Goal: Transaction & Acquisition: Purchase product/service

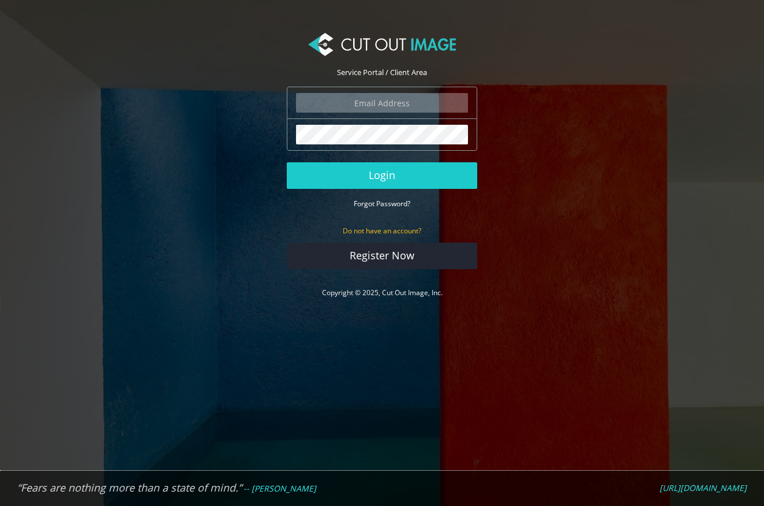
type input "[EMAIL_ADDRESS][DOMAIN_NAME]"
click at [370, 102] on input "[EMAIL_ADDRESS][DOMAIN_NAME]" at bounding box center [382, 103] width 172 height 20
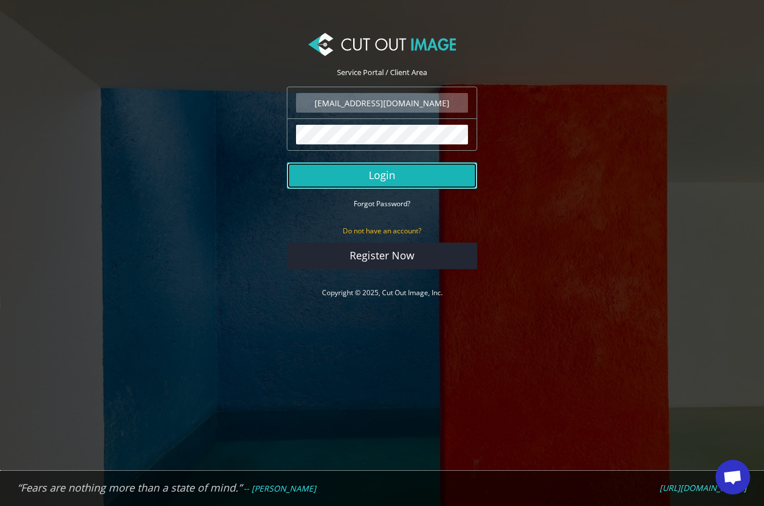
click at [303, 179] on button "Login" at bounding box center [382, 175] width 191 height 27
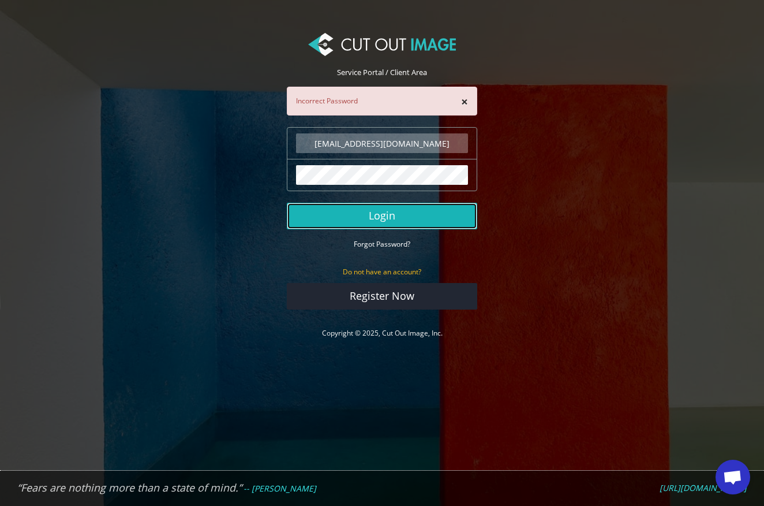
click at [429, 217] on button "Login" at bounding box center [382, 216] width 191 height 27
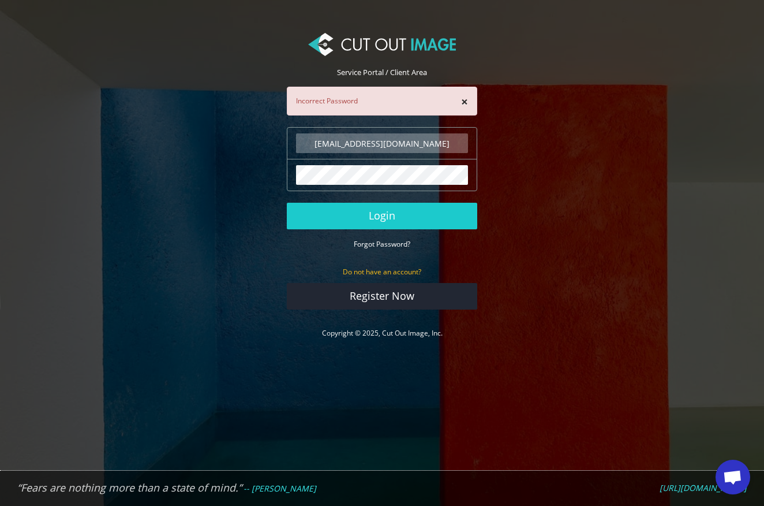
click at [453, 146] on input "[EMAIL_ADDRESS][DOMAIN_NAME]" at bounding box center [382, 143] width 172 height 20
click at [367, 141] on input "[EMAIL_ADDRESS][DOMAIN_NAME]" at bounding box center [382, 143] width 172 height 20
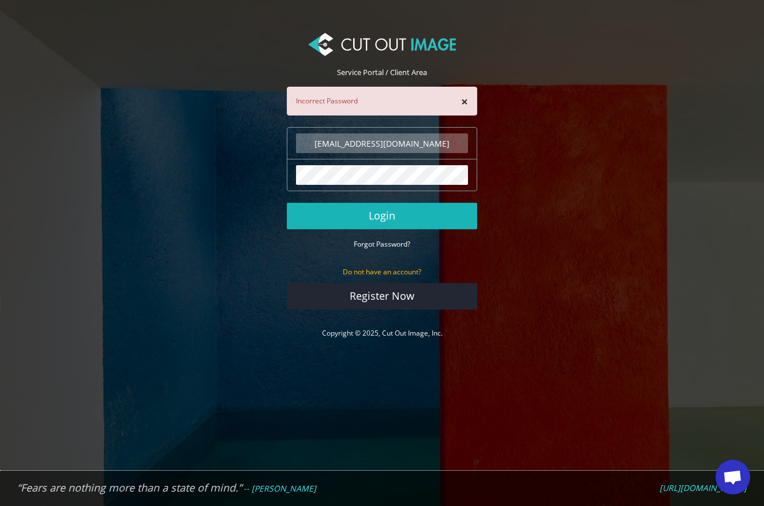
type input "[EMAIL_ADDRESS][DOMAIN_NAME]"
click at [391, 219] on button "Login" at bounding box center [382, 216] width 191 height 27
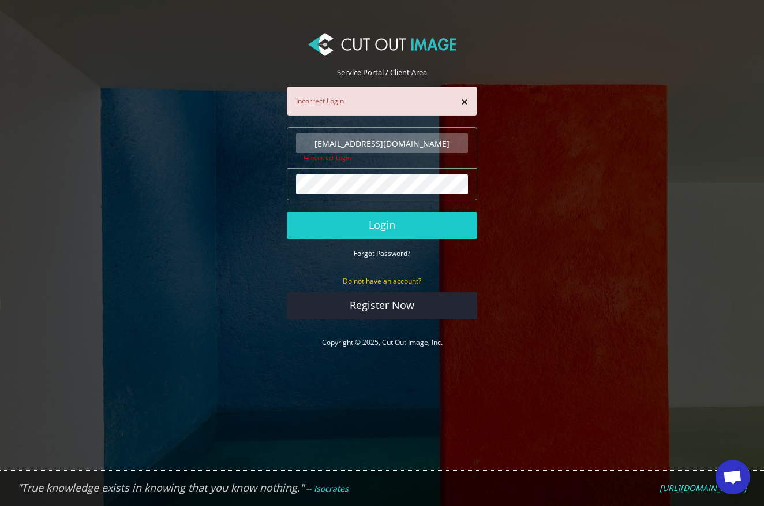
click at [365, 143] on input "[EMAIL_ADDRESS][DOMAIN_NAME]" at bounding box center [382, 143] width 172 height 20
type input "[EMAIL_ADDRESS][DOMAIN_NAME]"
click at [287, 212] on button "Login" at bounding box center [382, 225] width 191 height 27
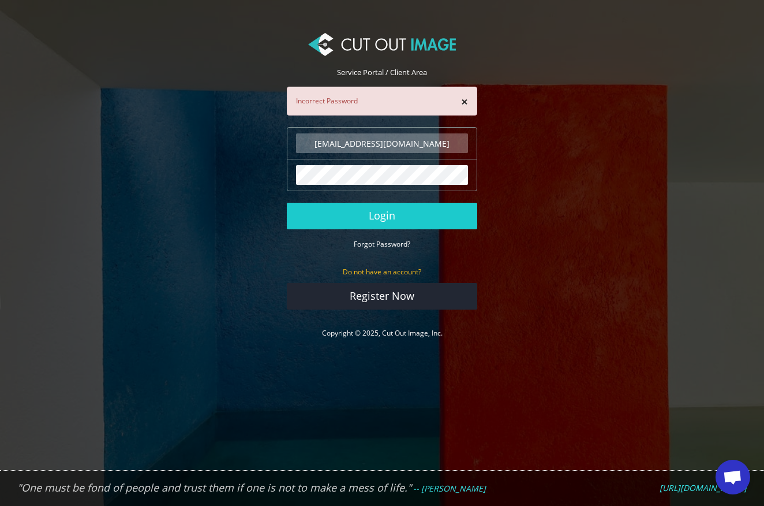
click at [370, 148] on input "[EMAIL_ADDRESS][DOMAIN_NAME]" at bounding box center [382, 143] width 172 height 20
drag, startPoint x: 368, startPoint y: 144, endPoint x: 282, endPoint y: 155, distance: 86.7
click at [282, 155] on div "Service Portal / Client Area × Incorrect Password marketing2@worlds-away.com Th…" at bounding box center [382, 178] width 208 height 298
type input "[EMAIL_ADDRESS][DOMAIN_NAME]"
click at [421, 195] on form "products@worlds-away.com The login field is required. The password field is req…" at bounding box center [382, 218] width 191 height 182
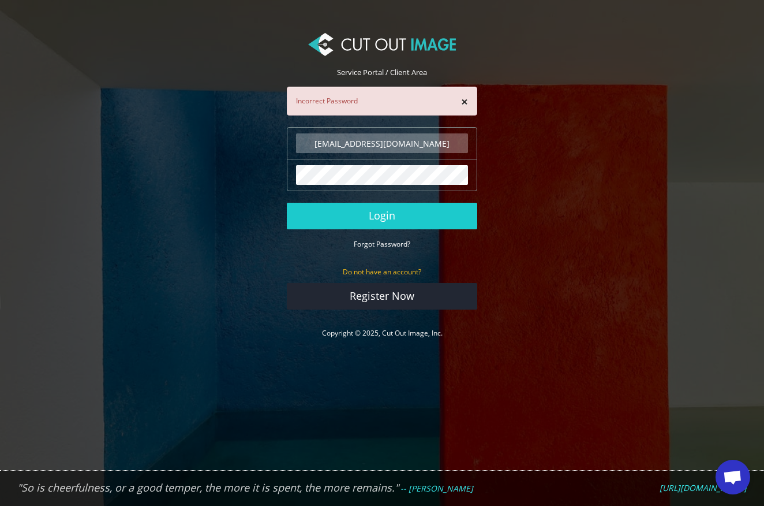
click at [287, 203] on button "Login" at bounding box center [382, 216] width 191 height 27
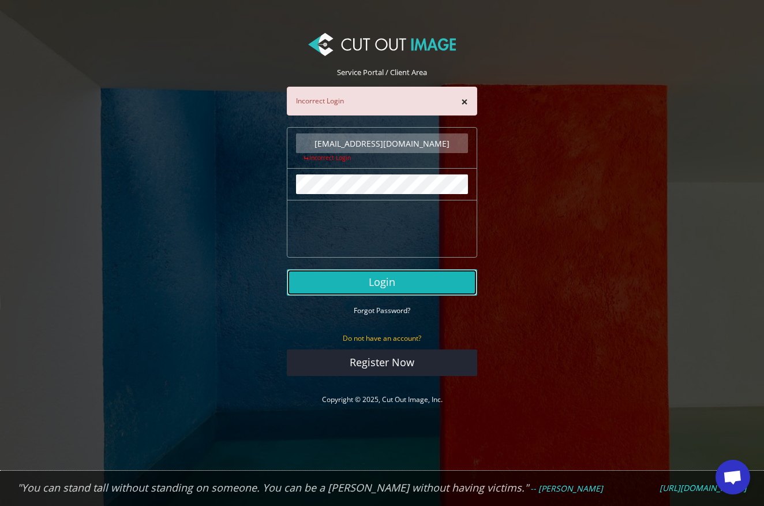
click at [370, 288] on button "Login" at bounding box center [382, 282] width 191 height 27
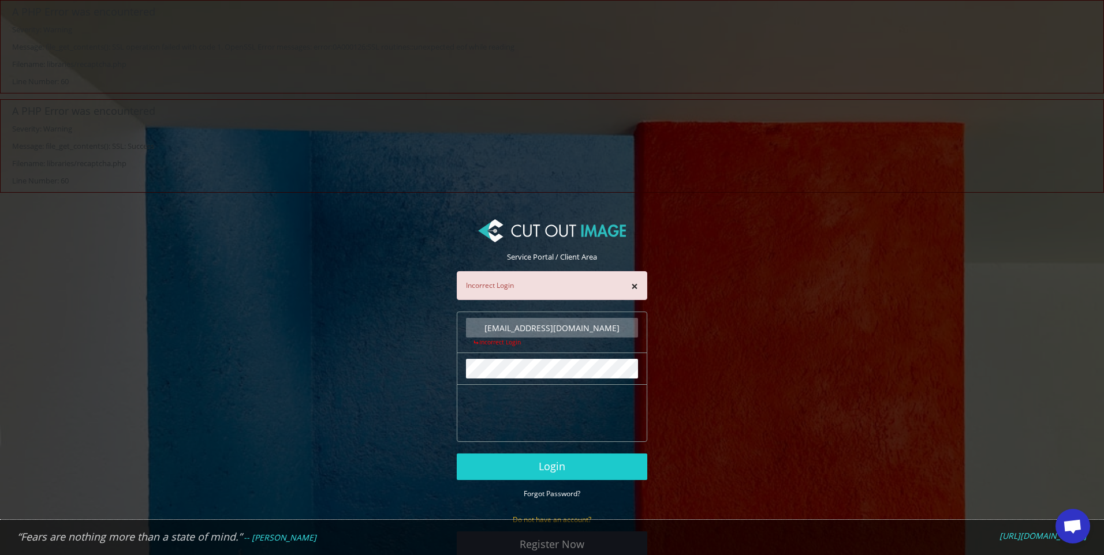
click at [555, 332] on input "[EMAIL_ADDRESS][DOMAIN_NAME]" at bounding box center [552, 328] width 172 height 20
click at [558, 470] on button "Login" at bounding box center [552, 467] width 191 height 27
click at [533, 330] on input "[EMAIL_ADDRESS][DOMAIN_NAME]" at bounding box center [552, 328] width 172 height 20
click at [736, 326] on section "Service Portal / Client Area × Incorrect Login products@worlds-away.com The log…" at bounding box center [552, 407] width 1104 height 394
click at [542, 476] on button "Login" at bounding box center [552, 467] width 191 height 27
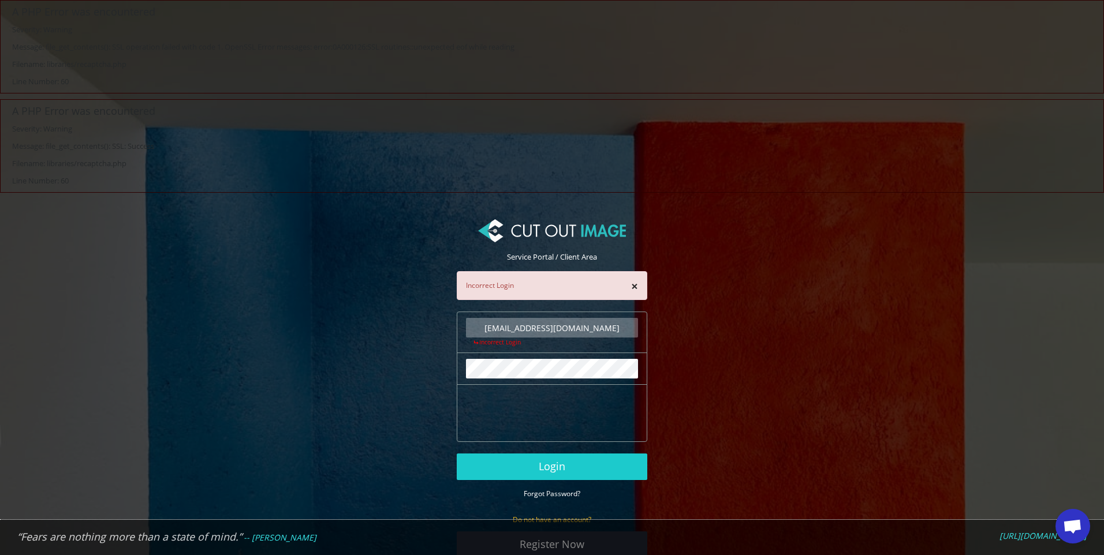
click at [556, 327] on input "[EMAIL_ADDRESS][DOMAIN_NAME]" at bounding box center [552, 328] width 172 height 20
type input "[EMAIL_ADDRESS][DOMAIN_NAME]"
click at [559, 467] on button "Login" at bounding box center [552, 467] width 191 height 27
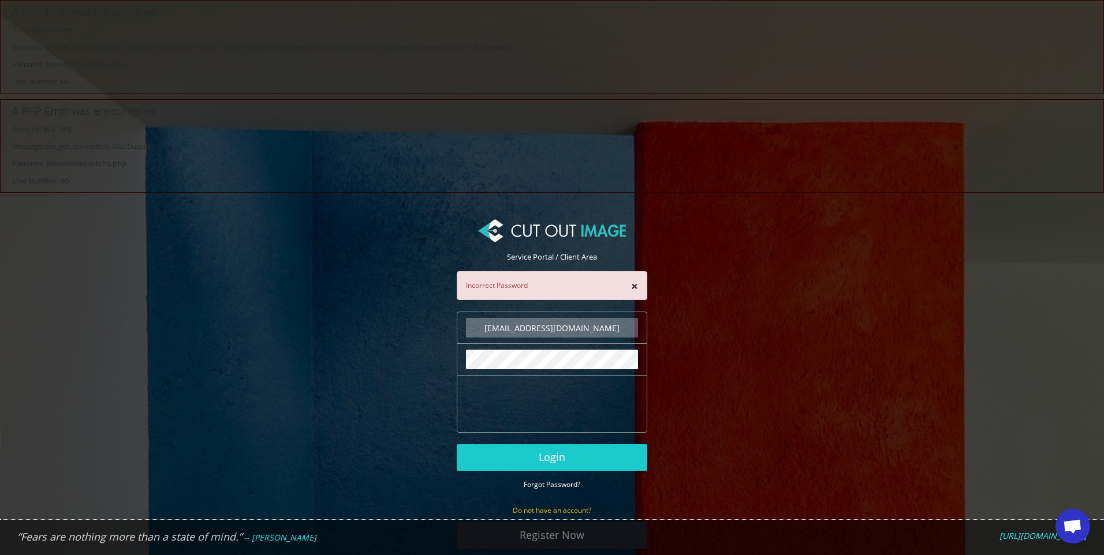
click at [532, 322] on input "[EMAIL_ADDRESS][DOMAIN_NAME]" at bounding box center [552, 328] width 172 height 20
drag, startPoint x: 538, startPoint y: 329, endPoint x: 446, endPoint y: 331, distance: 92.4
click at [446, 331] on section "Service Portal / Client Area × Incorrect Password marketing2@worlds-away.com Th…" at bounding box center [552, 402] width 1104 height 385
type input "products@worlds-away.com"
click at [458, 352] on div "The password field is required." at bounding box center [552, 360] width 191 height 32
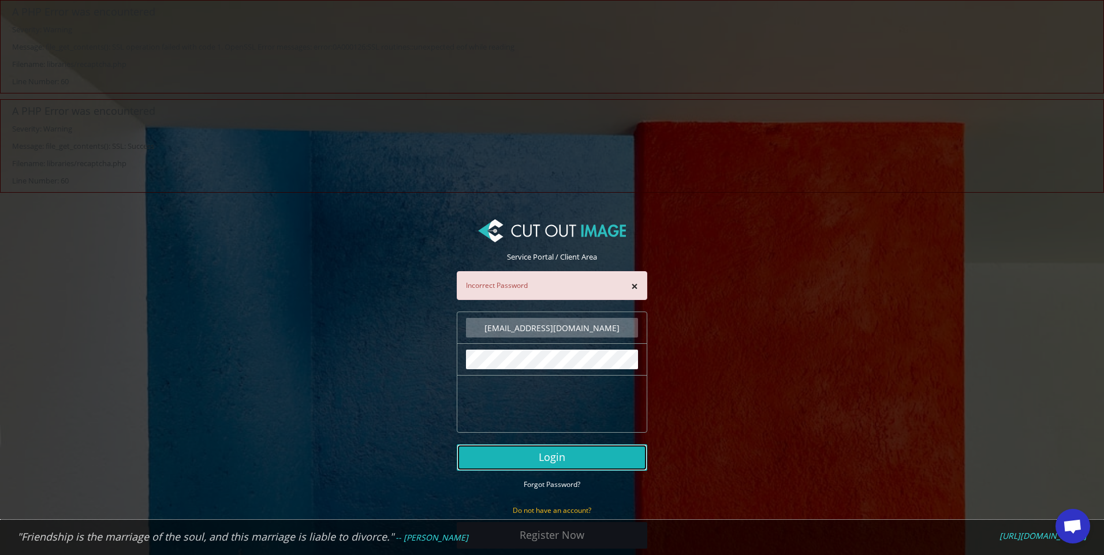
click at [567, 458] on button "Login" at bounding box center [552, 458] width 191 height 27
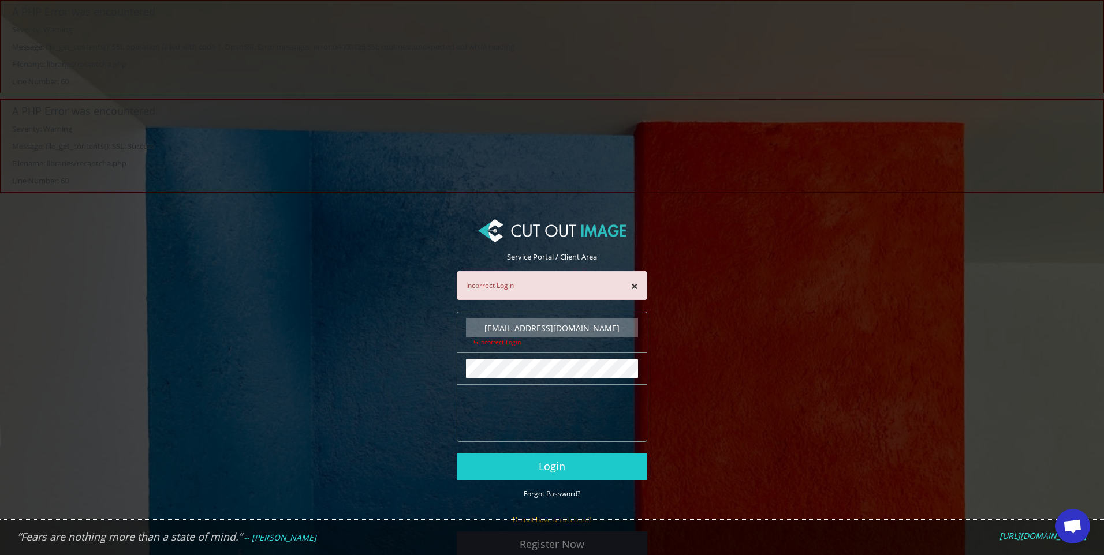
click at [532, 331] on input "[EMAIL_ADDRESS][DOMAIN_NAME]" at bounding box center [552, 328] width 172 height 20
click at [562, 326] on input "products@worlds-away.com" at bounding box center [552, 328] width 172 height 20
drag, startPoint x: 618, startPoint y: 327, endPoint x: 401, endPoint y: 313, distance: 218.1
click at [401, 313] on section "Service Portal / Client Area × Incorrect Login products@worlds-away.com The log…" at bounding box center [552, 407] width 1104 height 394
type input "[EMAIL_ADDRESS][DOMAIN_NAME]"
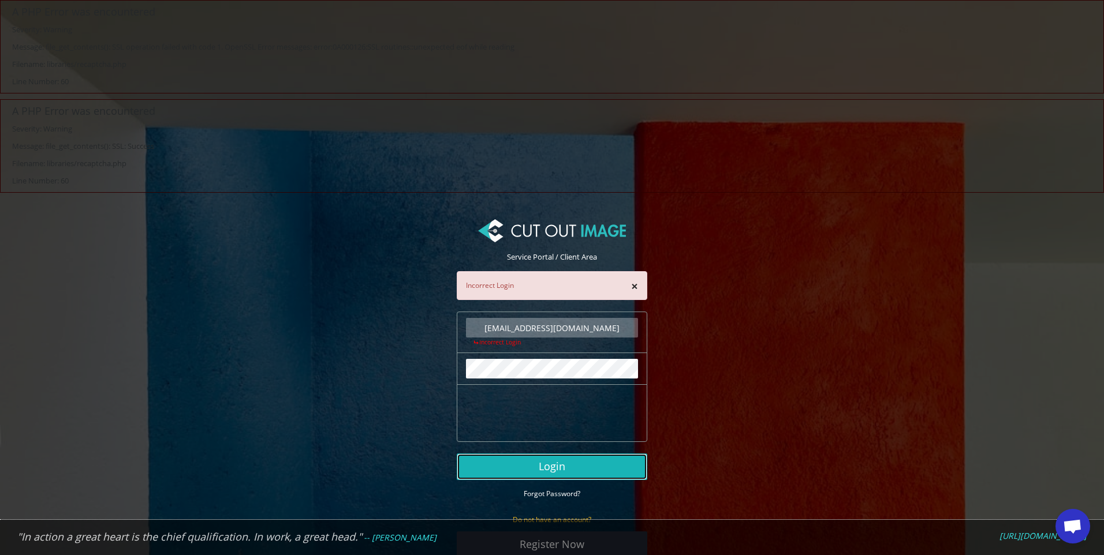
click at [565, 468] on button "Login" at bounding box center [552, 467] width 191 height 27
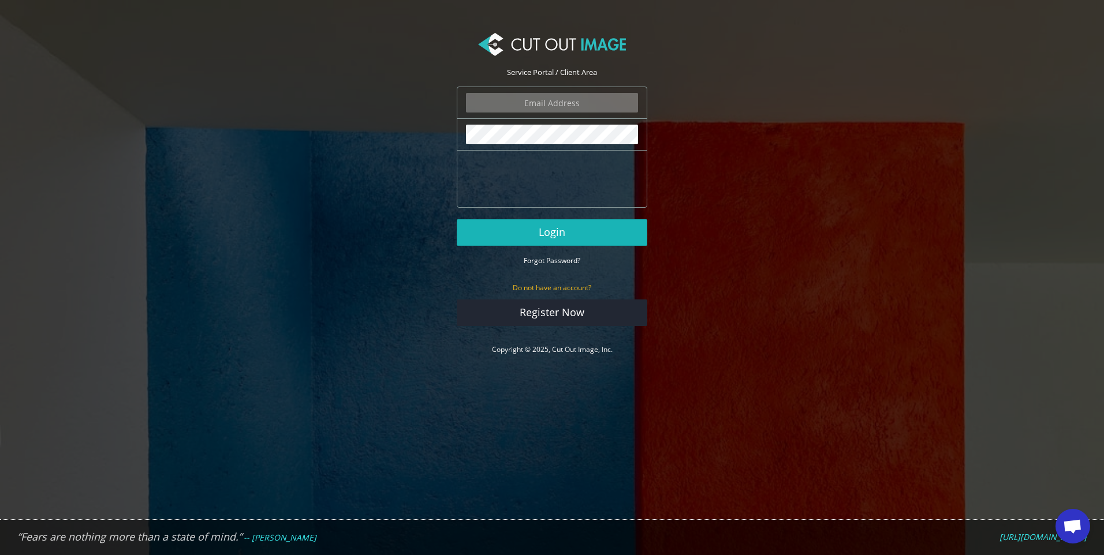
type input "[EMAIL_ADDRESS][DOMAIN_NAME]"
click at [573, 231] on button "Login" at bounding box center [552, 232] width 191 height 27
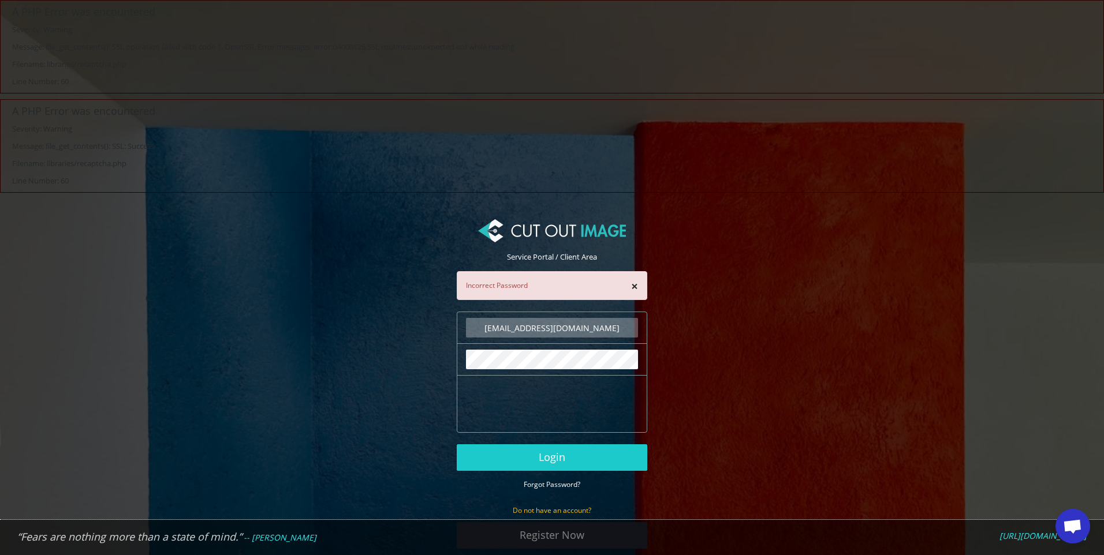
click at [559, 485] on small "Forgot Password?" at bounding box center [552, 485] width 57 height 10
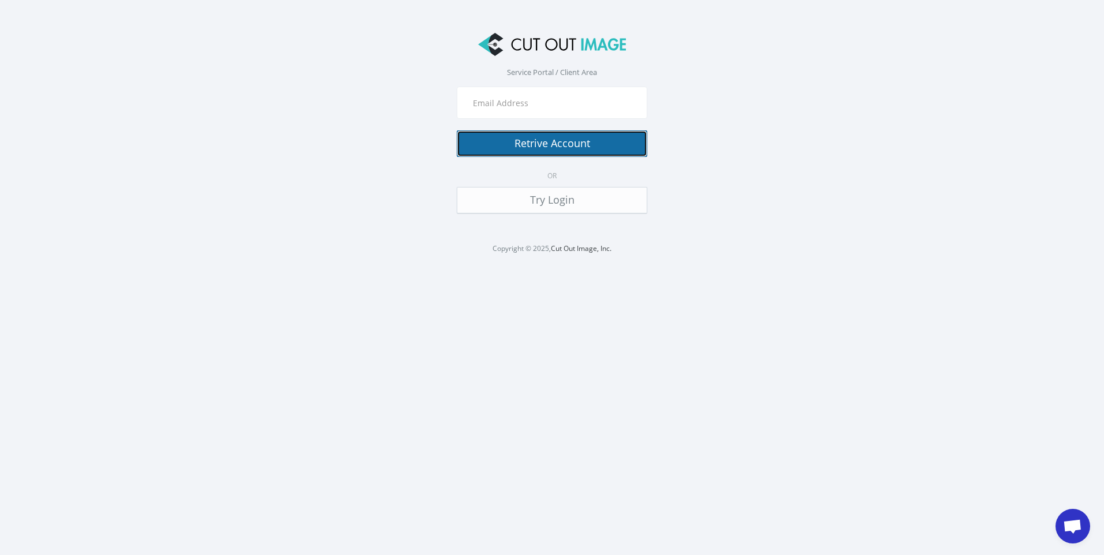
click at [576, 141] on button "Retrive Account" at bounding box center [552, 143] width 191 height 27
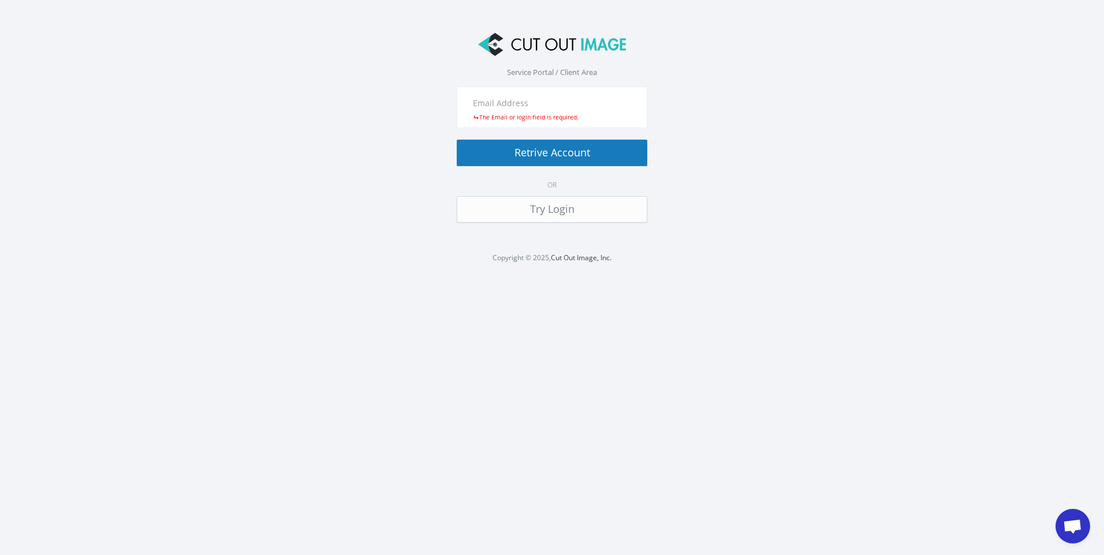
click at [499, 117] on div "The Email or login field is required." at bounding box center [552, 117] width 172 height 9
click at [480, 105] on input "text" at bounding box center [552, 103] width 172 height 20
type input "[EMAIL_ADDRESS][DOMAIN_NAME]"
click at [554, 154] on button "Retrive Account" at bounding box center [552, 153] width 191 height 27
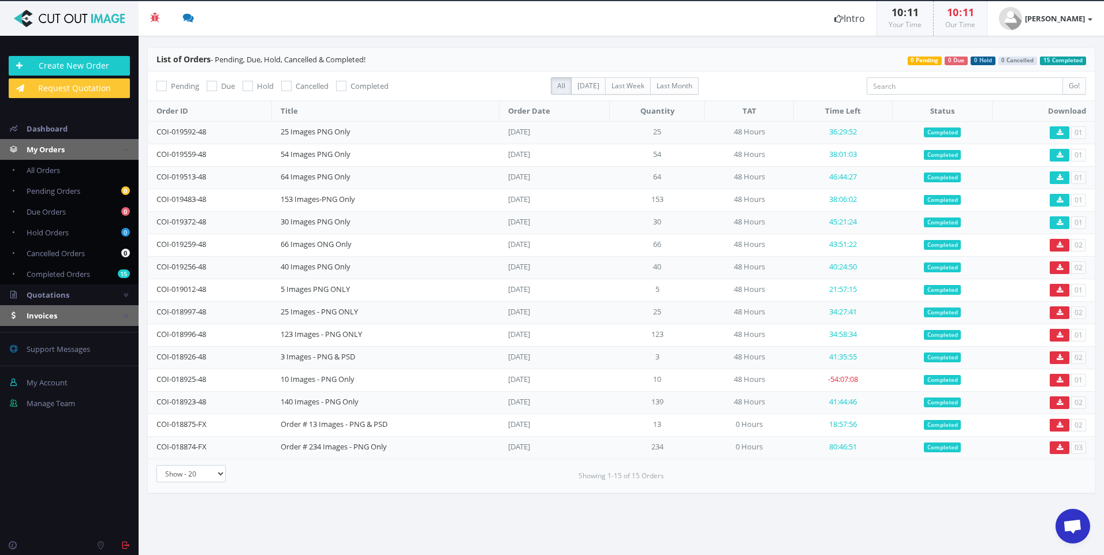
click at [42, 315] on span "Invoices" at bounding box center [42, 316] width 31 height 10
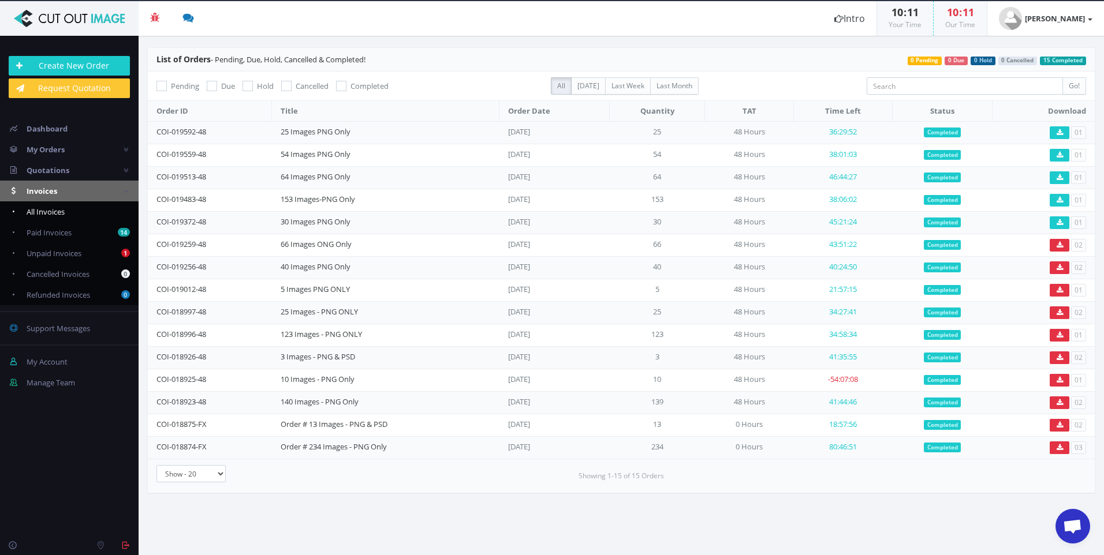
click at [53, 211] on span "All Invoices" at bounding box center [46, 212] width 38 height 10
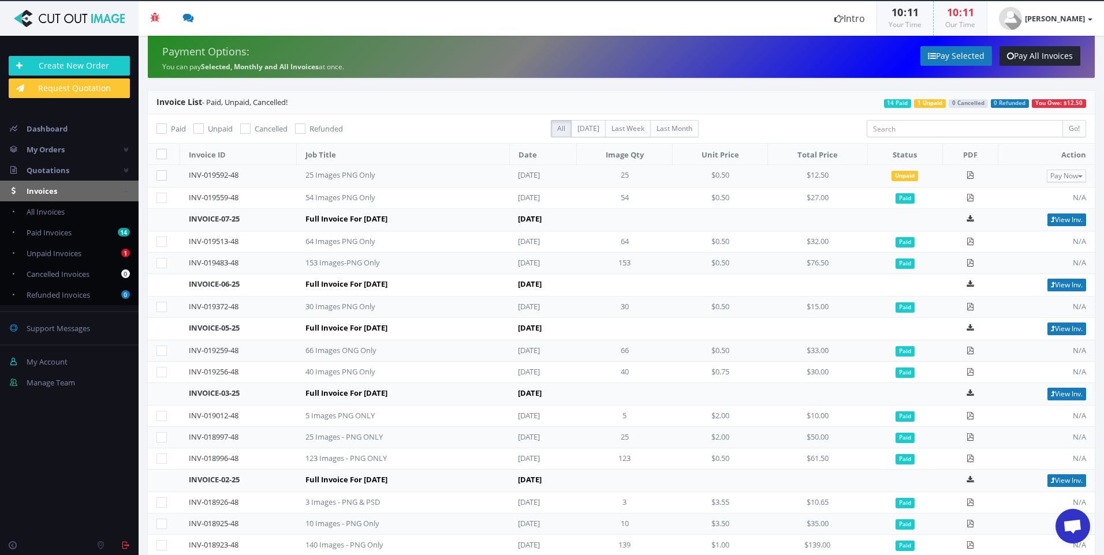
click at [156, 177] on icon at bounding box center [161, 175] width 10 height 10
click at [159, 177] on input"] "checkbox" at bounding box center [163, 176] width 8 height 8
checkbox input"] "true"
click at [958, 56] on link "Pay Selected" at bounding box center [956, 56] width 72 height 20
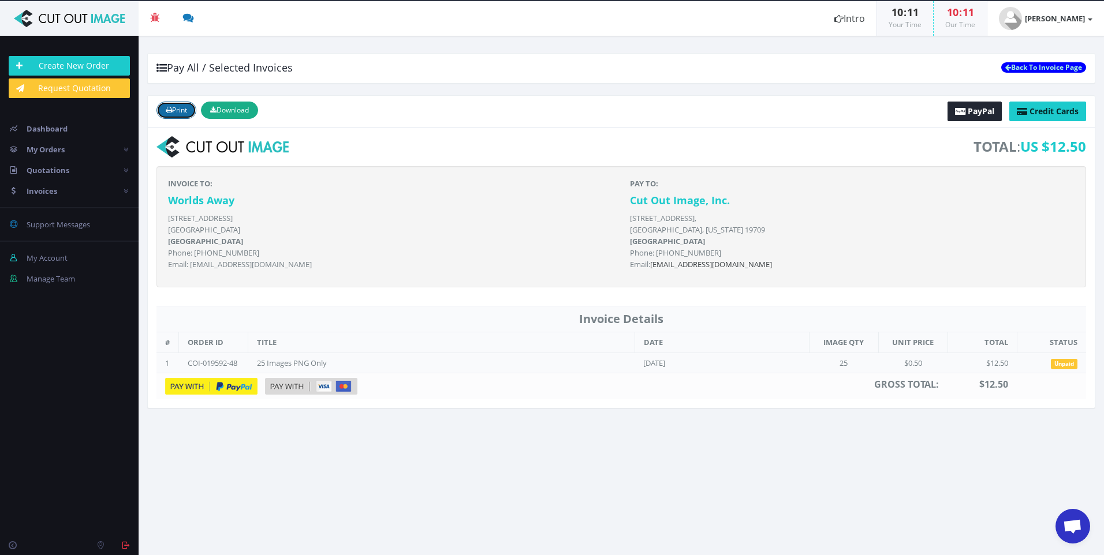
click at [170, 109] on icon "submit" at bounding box center [169, 110] width 6 height 7
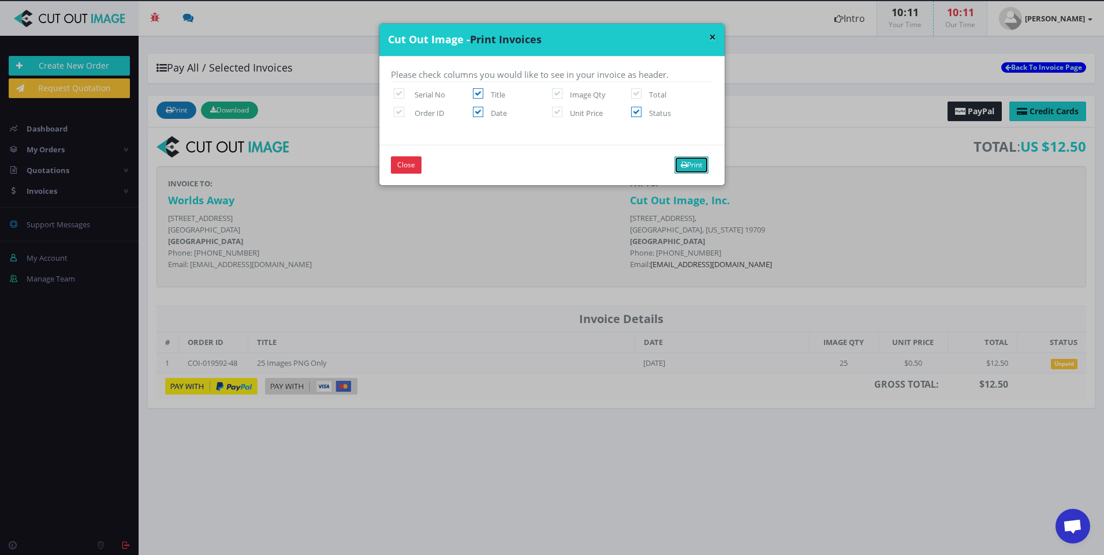
click at [689, 167] on button "Print" at bounding box center [691, 164] width 34 height 17
click at [398, 164] on button "Close" at bounding box center [406, 164] width 31 height 17
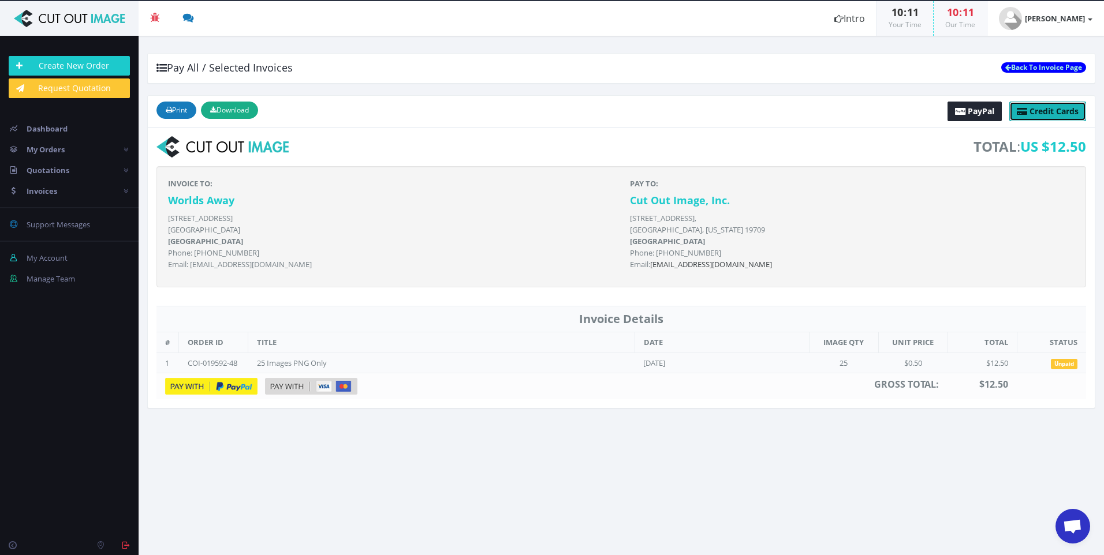
click at [1046, 114] on span "Credit Cards" at bounding box center [1053, 111] width 49 height 11
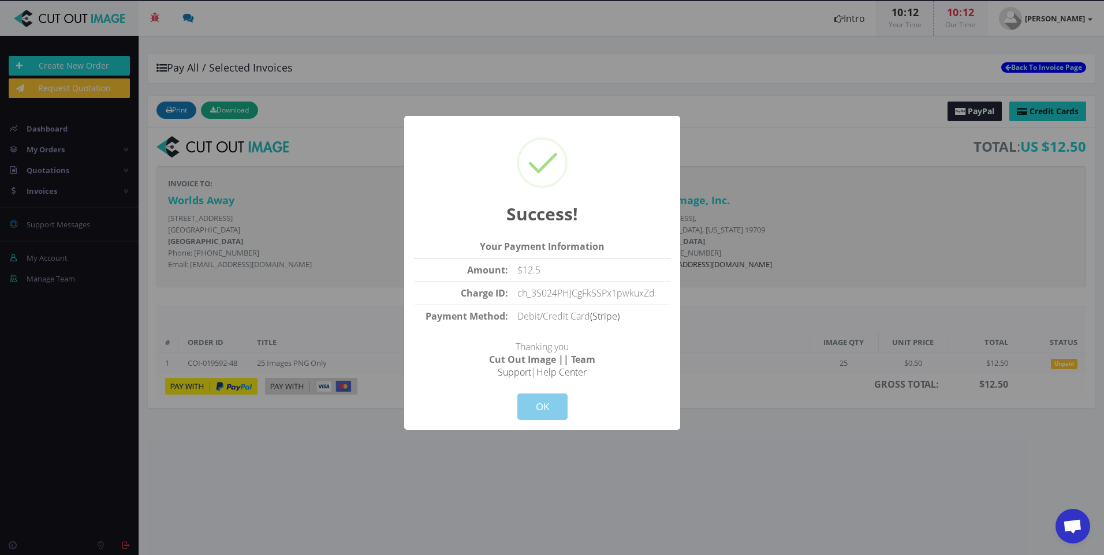
click at [535, 414] on button "OK" at bounding box center [542, 407] width 50 height 27
